Goal: Information Seeking & Learning: Learn about a topic

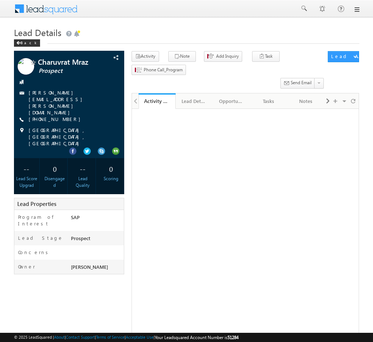
click at [48, 116] on span "[PHONE_NUMBER]" at bounding box center [56, 119] width 55 height 7
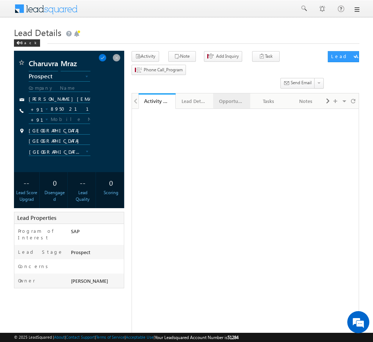
click at [229, 102] on div "Opportunities" at bounding box center [231, 101] width 25 height 9
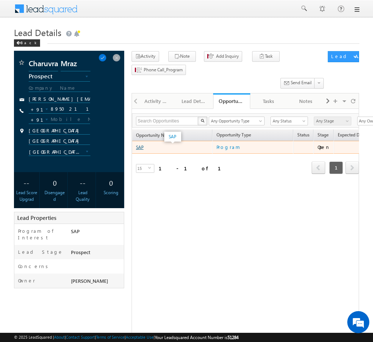
click at [139, 149] on link "SAP" at bounding box center [140, 147] width 8 height 6
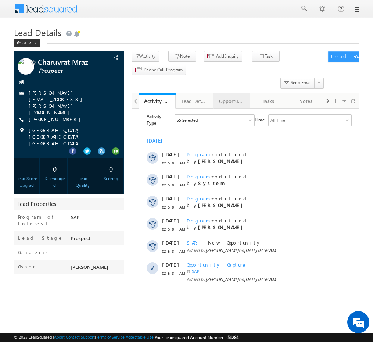
click at [232, 105] on div "Opportunities" at bounding box center [231, 101] width 25 height 9
